Goal: Transaction & Acquisition: Purchase product/service

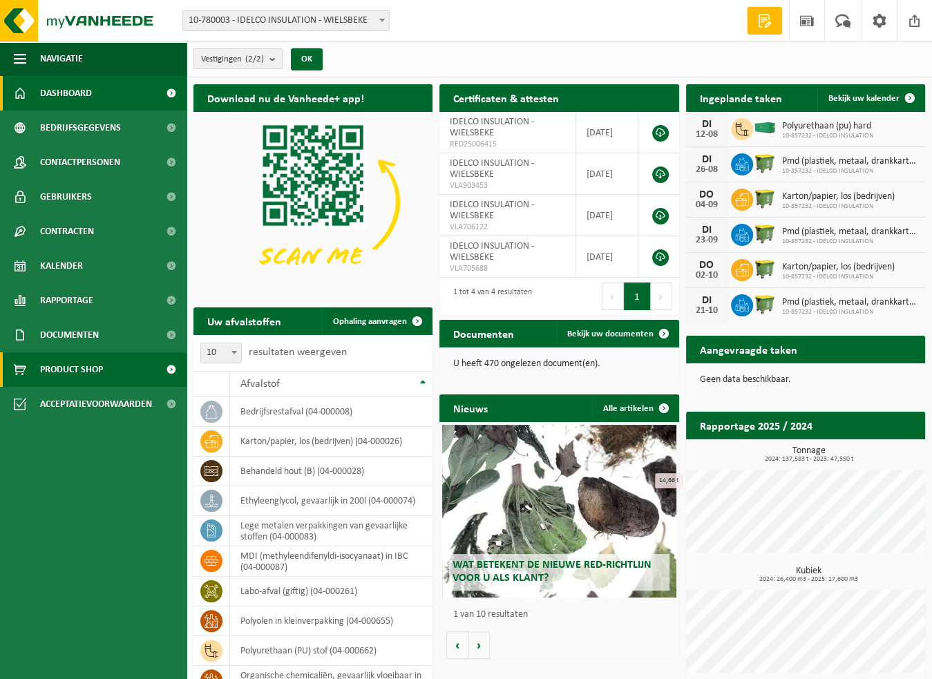
click at [64, 364] on span "Product Shop" at bounding box center [71, 369] width 63 height 35
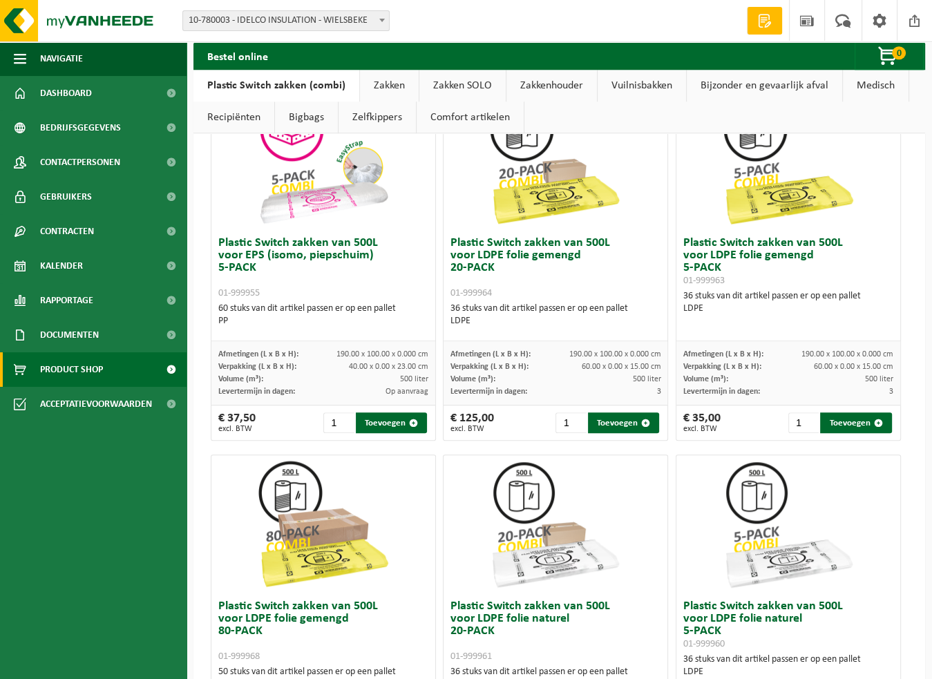
scroll to position [683, 0]
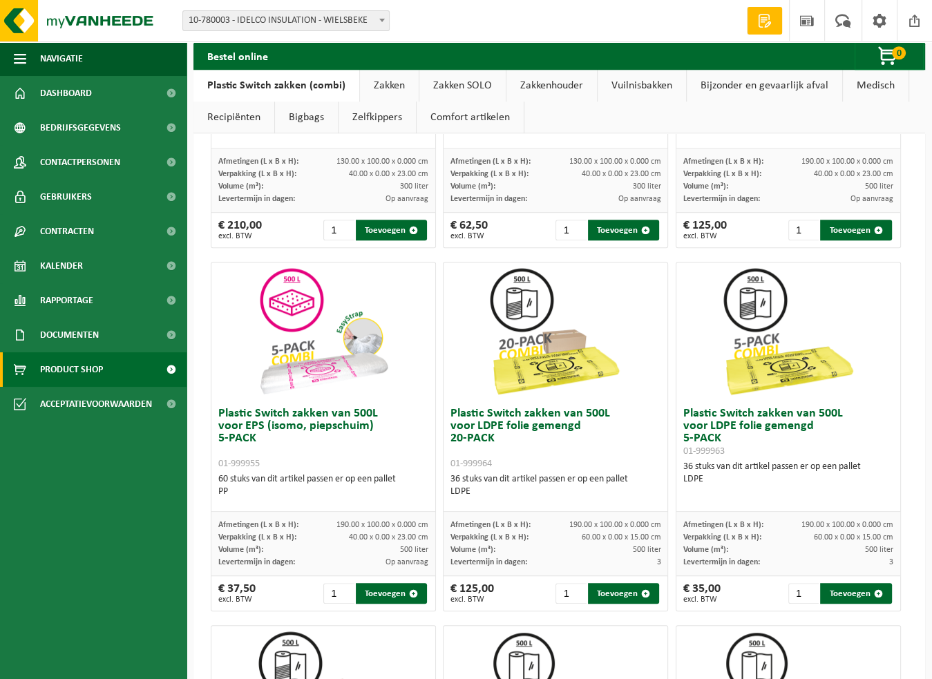
click at [385, 77] on link "Zakken" at bounding box center [389, 86] width 59 height 32
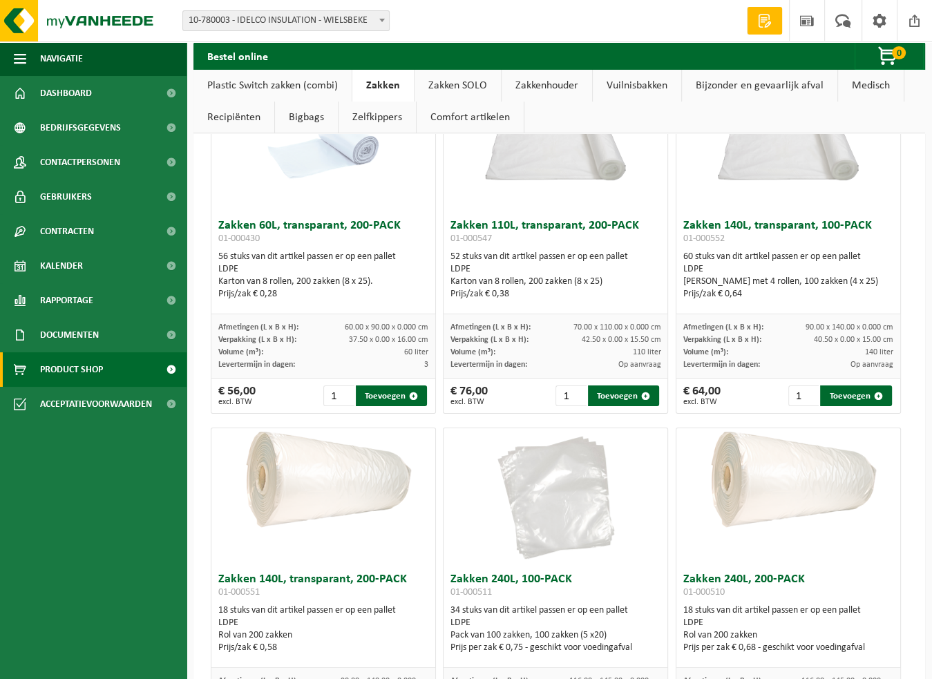
scroll to position [0, 0]
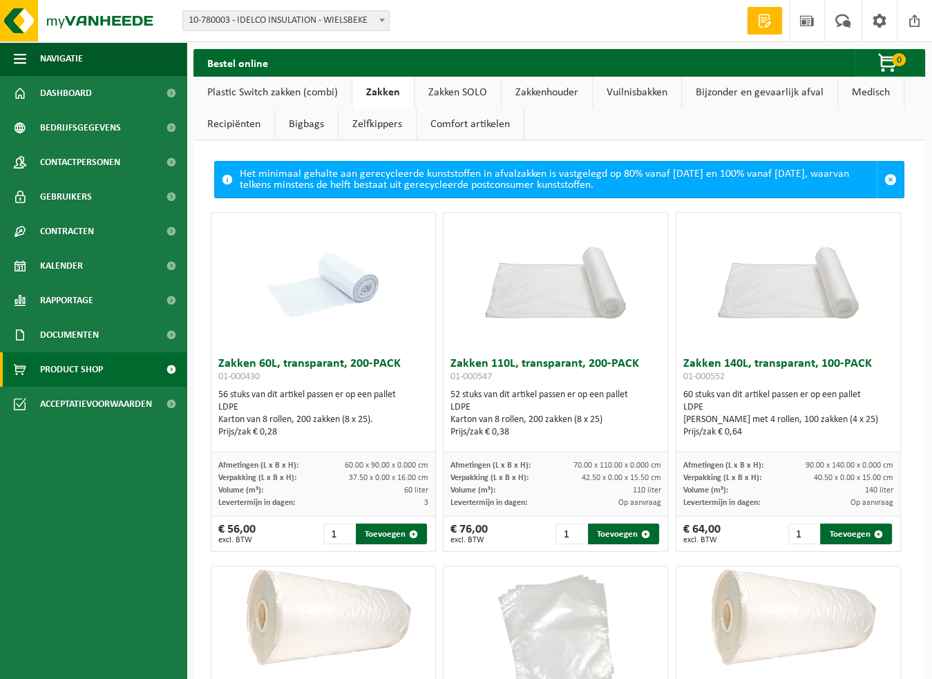
click at [454, 91] on link "Zakken SOLO" at bounding box center [458, 93] width 86 height 32
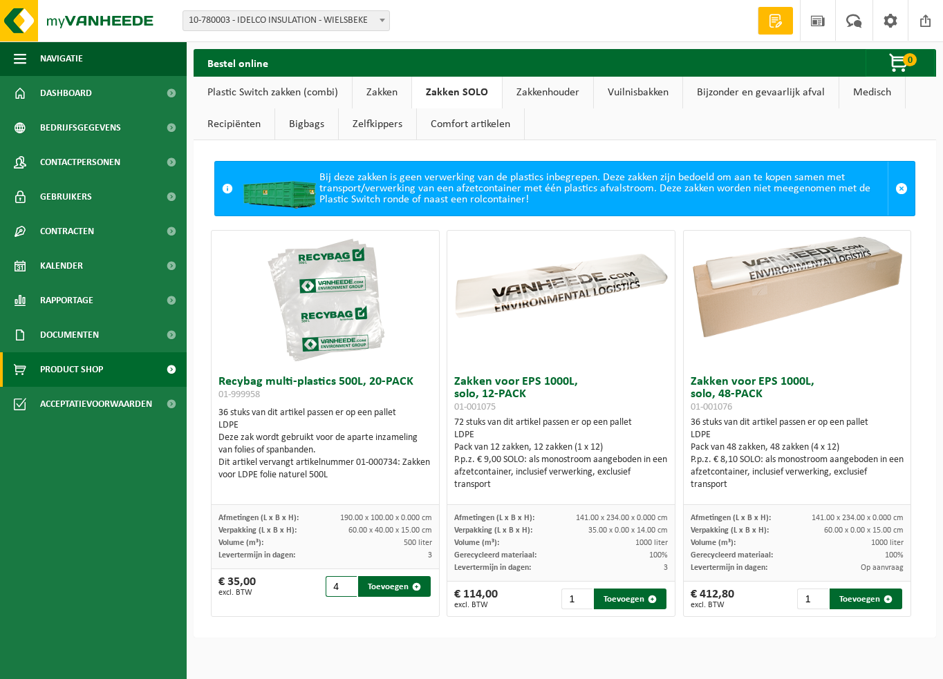
click at [343, 584] on input "4" at bounding box center [340, 586] width 31 height 21
click at [343, 584] on input "5" at bounding box center [340, 586] width 31 height 21
click at [343, 584] on input "6" at bounding box center [340, 586] width 31 height 21
click at [343, 584] on input "7" at bounding box center [340, 586] width 31 height 21
click at [343, 585] on input "8" at bounding box center [340, 586] width 31 height 21
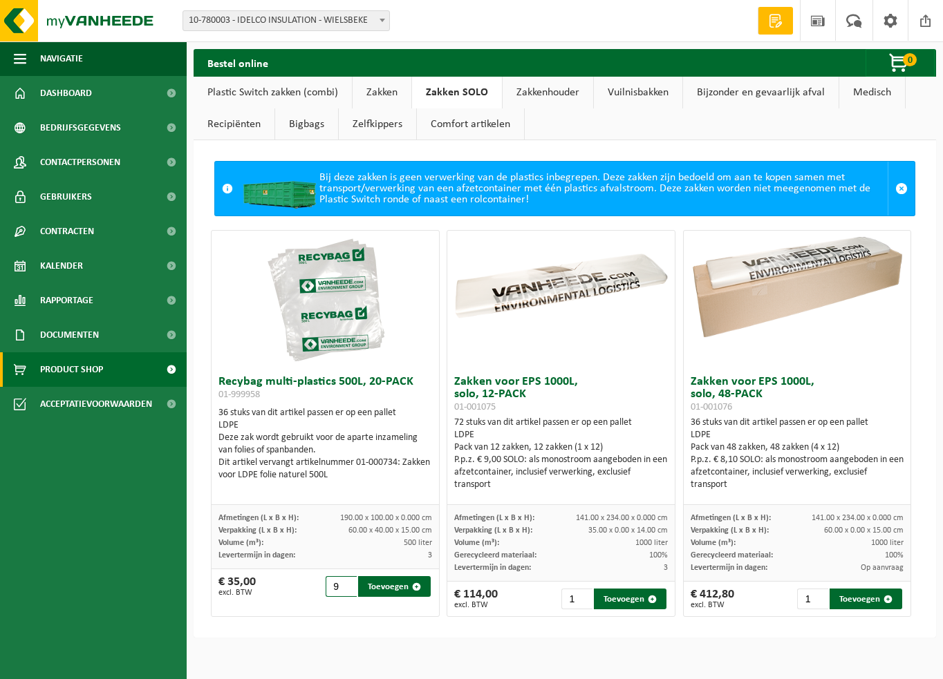
click at [343, 585] on input "9" at bounding box center [340, 586] width 31 height 21
click at [343, 585] on input "10" at bounding box center [340, 586] width 31 height 21
click at [395, 587] on button "Toevoegen" at bounding box center [394, 586] width 73 height 21
type input "1"
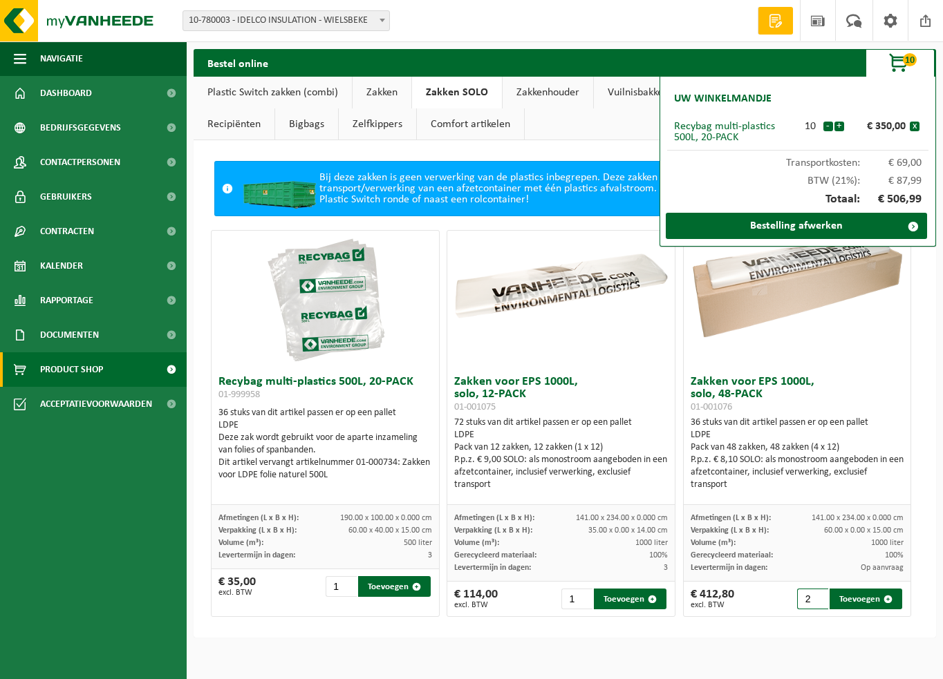
click at [809, 594] on input "2" at bounding box center [812, 599] width 31 height 21
click at [844, 599] on button "Toevoegen" at bounding box center [865, 599] width 73 height 21
type input "1"
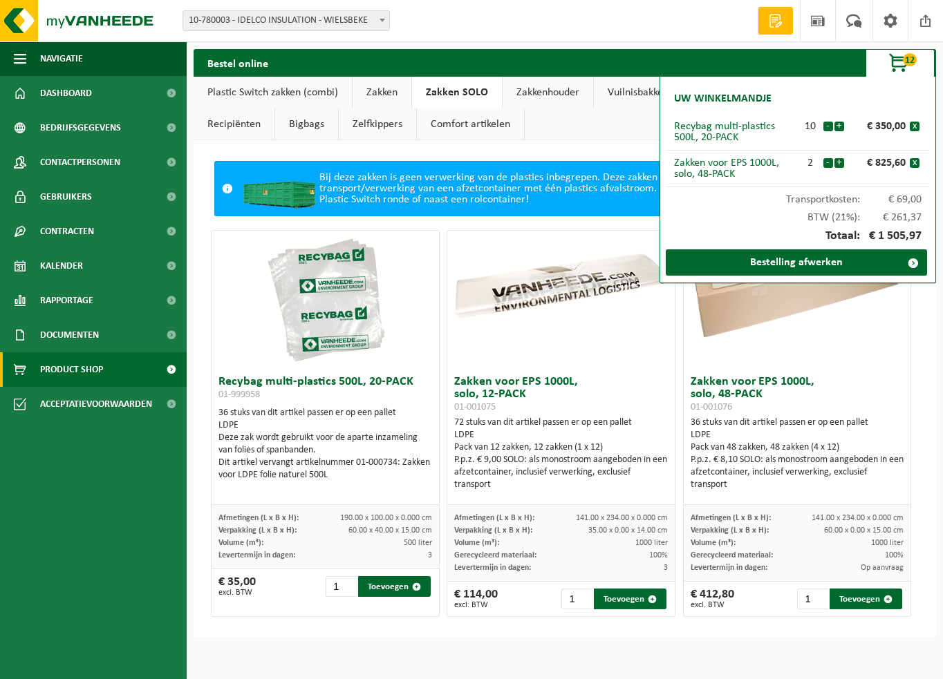
click at [329, 97] on link "Plastic Switch zakken (combi)" at bounding box center [273, 93] width 158 height 32
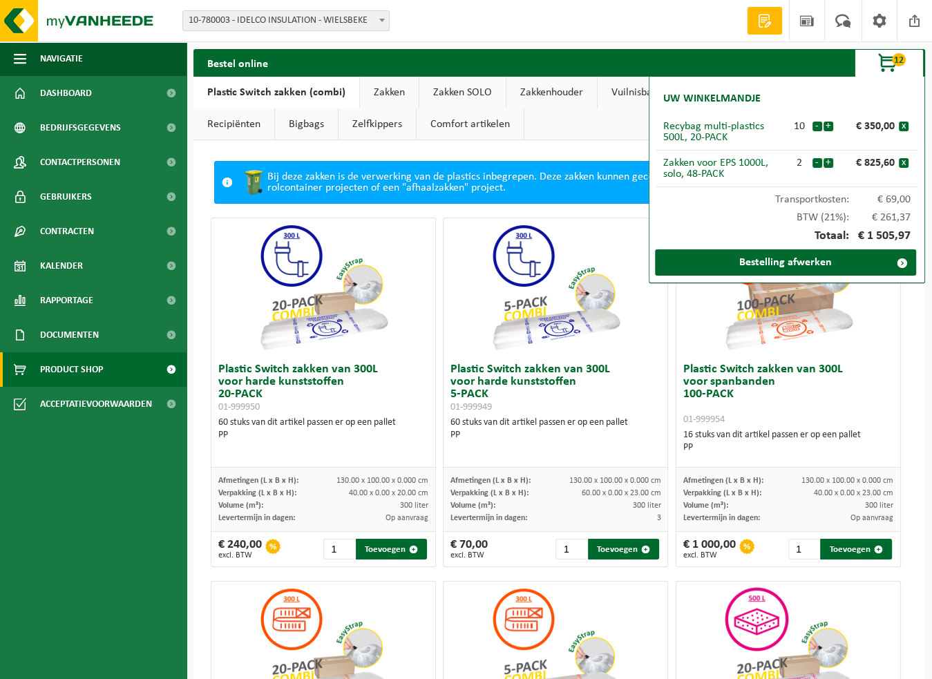
click at [392, 94] on link "Zakken" at bounding box center [389, 93] width 59 height 32
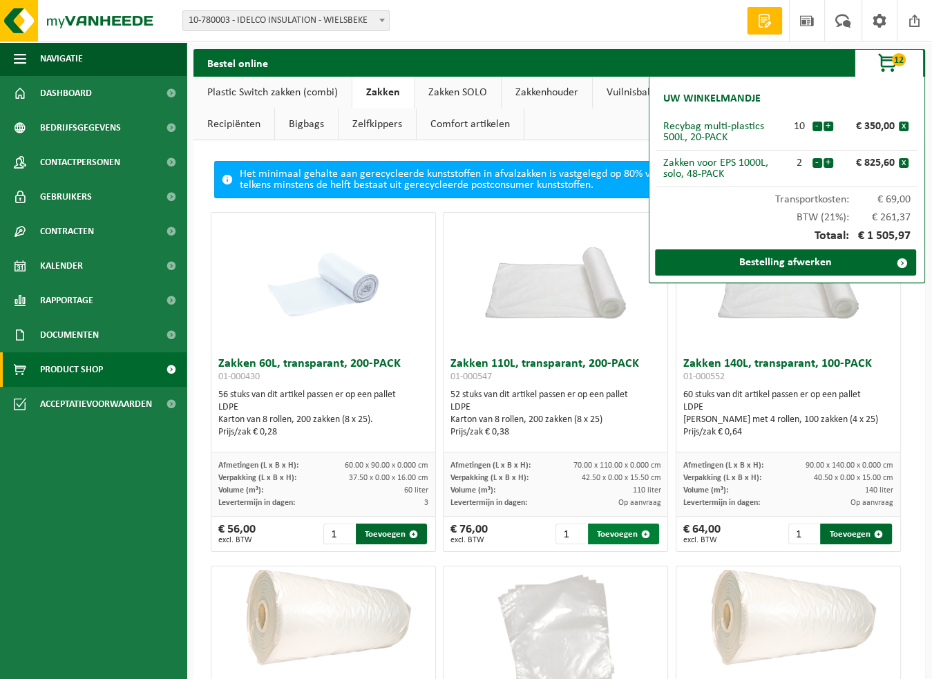
click at [614, 532] on button "Toevoegen" at bounding box center [623, 534] width 71 height 21
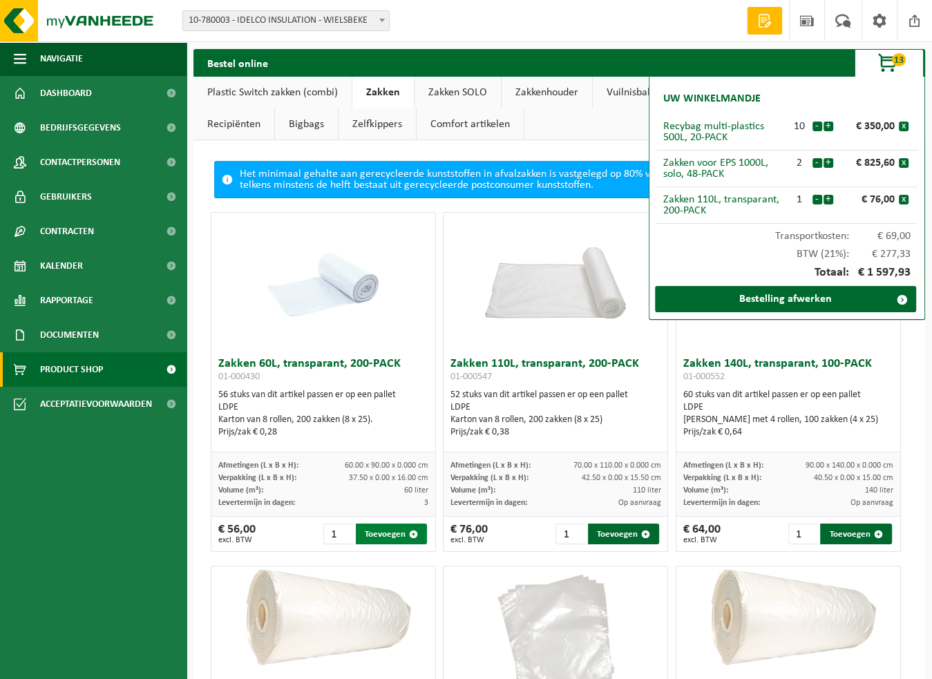
click at [381, 531] on button "Toevoegen" at bounding box center [391, 534] width 71 height 21
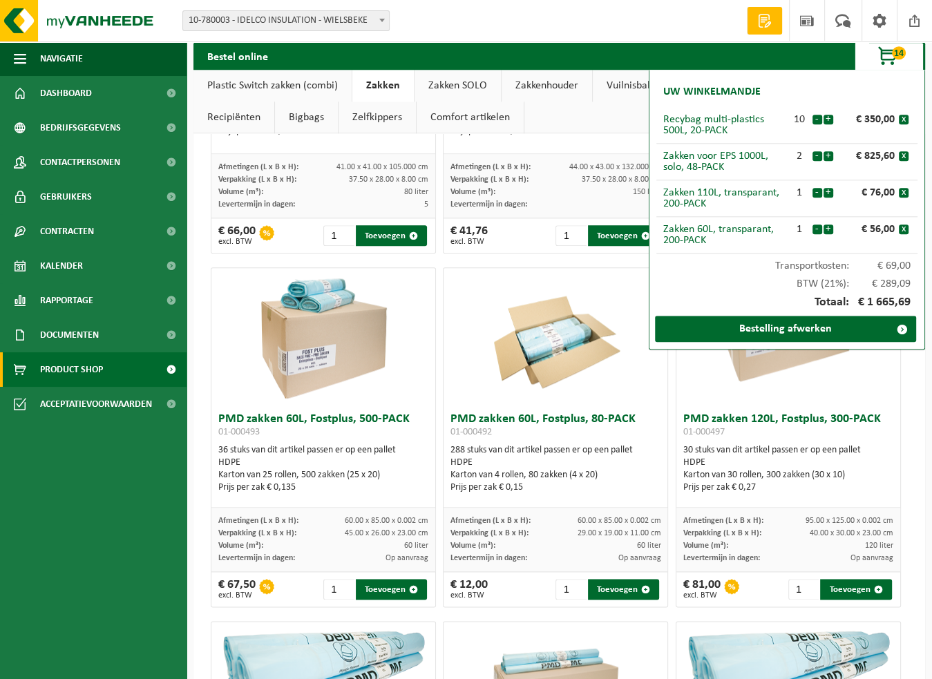
scroll to position [1244, 0]
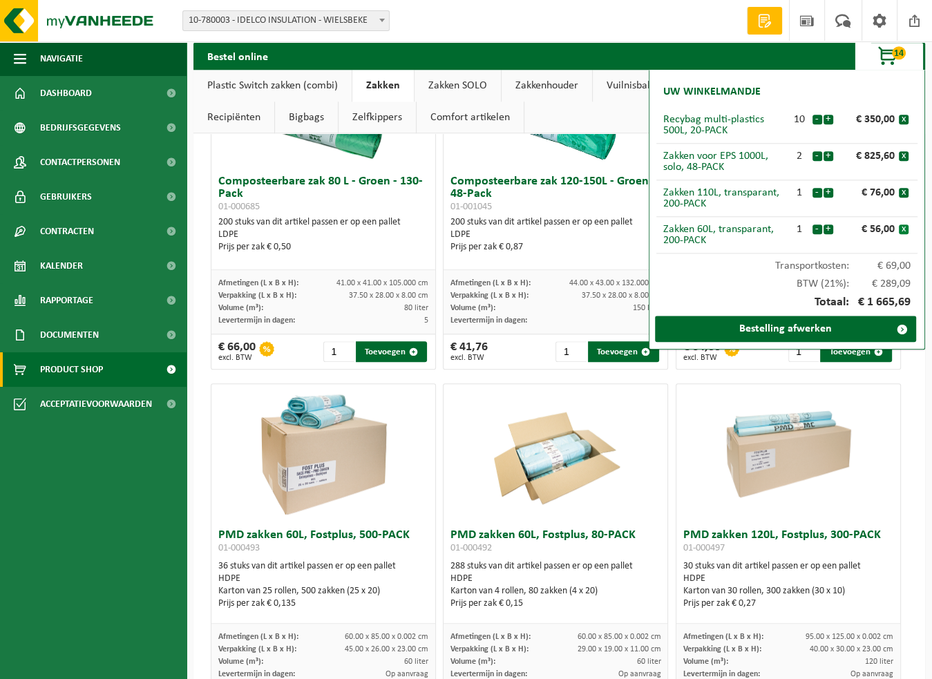
click at [903, 232] on button "x" at bounding box center [904, 230] width 10 height 10
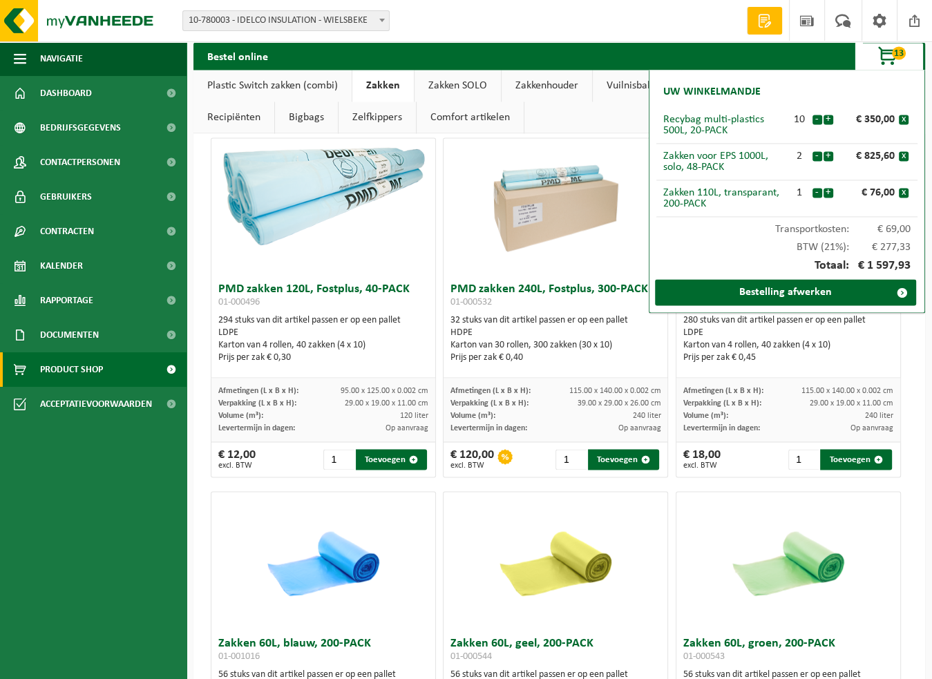
scroll to position [1766, 0]
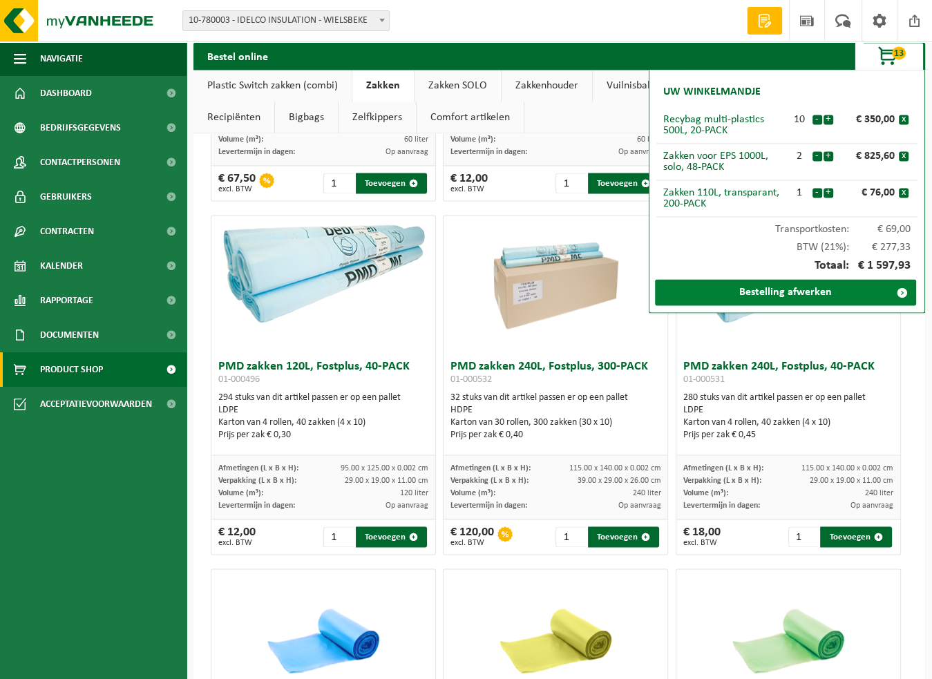
click at [771, 292] on link "Bestelling afwerken" at bounding box center [785, 292] width 261 height 26
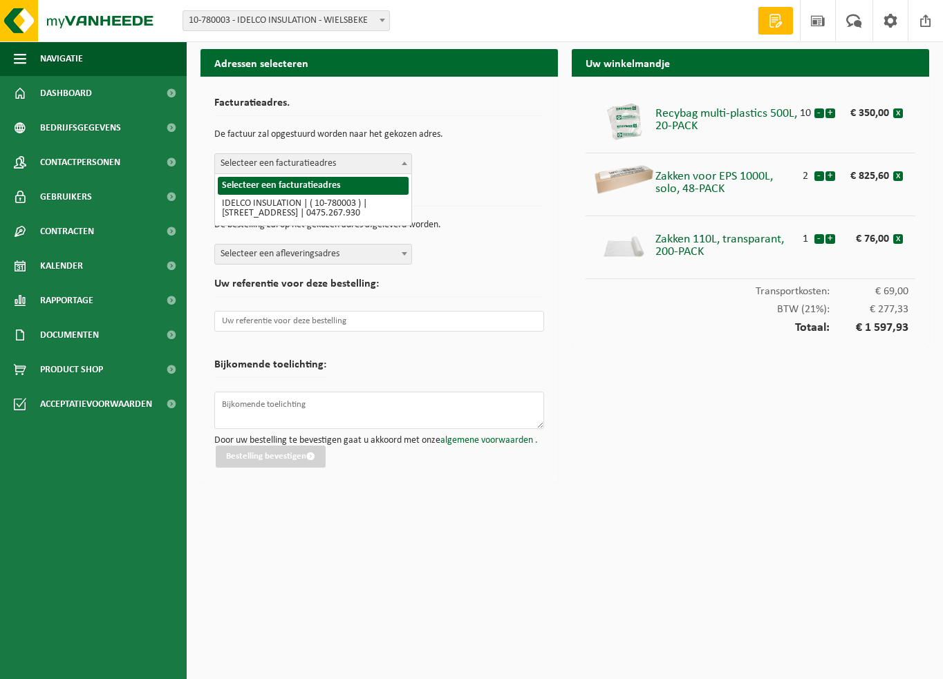
click at [338, 167] on span "Selecteer een facturatieadres" at bounding box center [313, 163] width 196 height 19
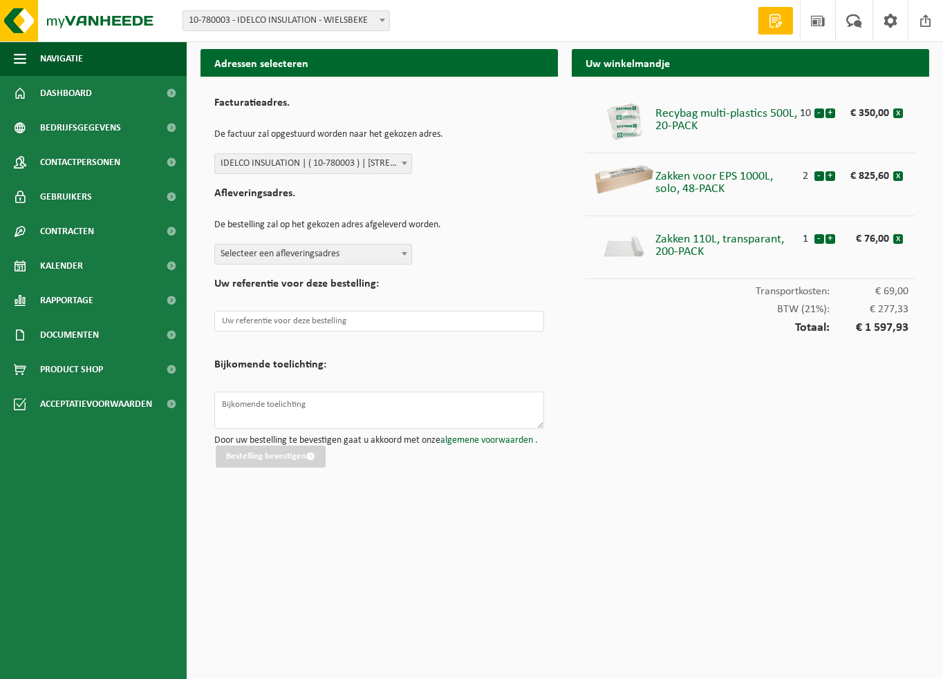
click at [292, 254] on span "Selecteer een afleveringsadres" at bounding box center [313, 254] width 196 height 19
click at [285, 455] on button "Bestelling bevestigen" at bounding box center [271, 457] width 110 height 22
